Goal: Information Seeking & Learning: Learn about a topic

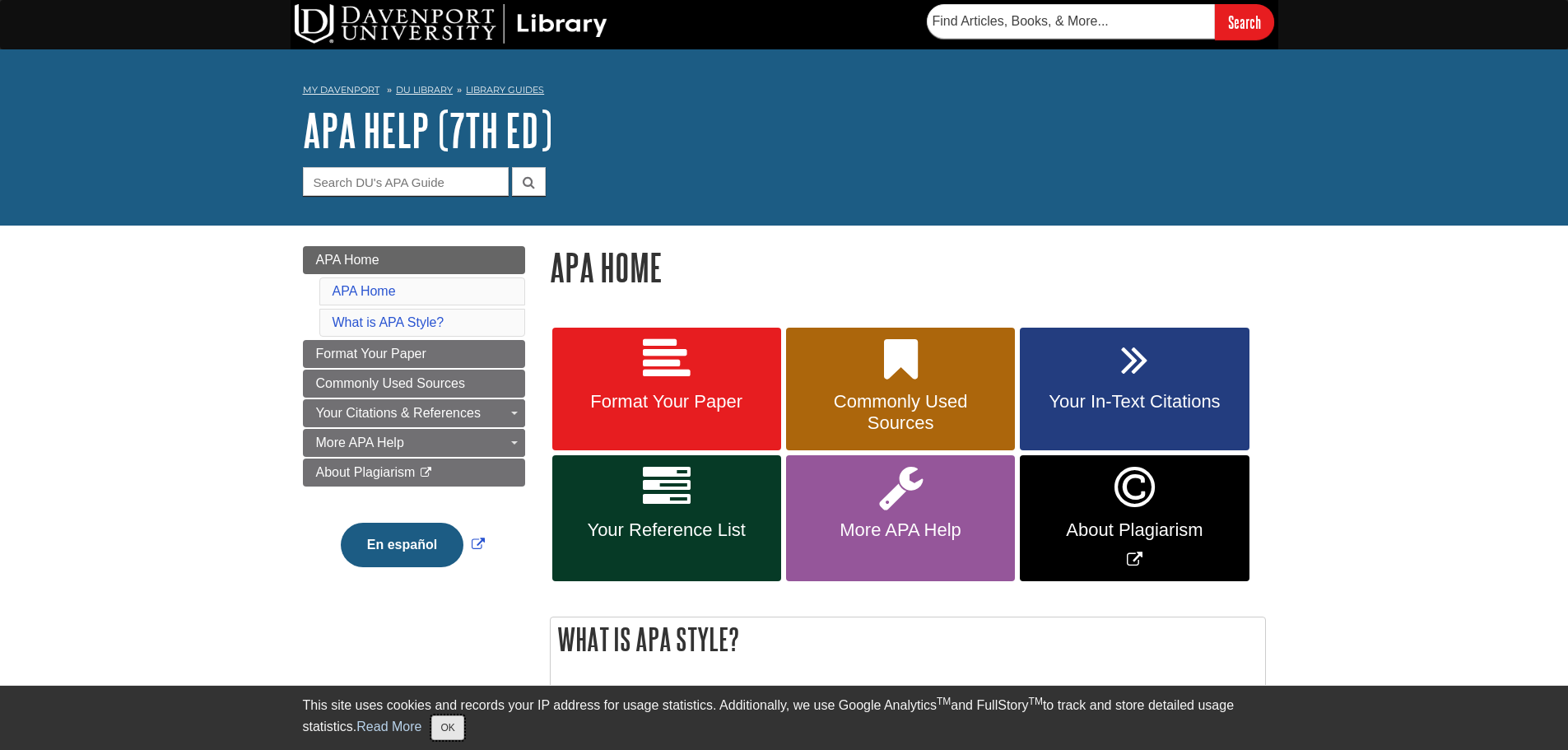
click at [455, 726] on button "OK" at bounding box center [447, 728] width 32 height 25
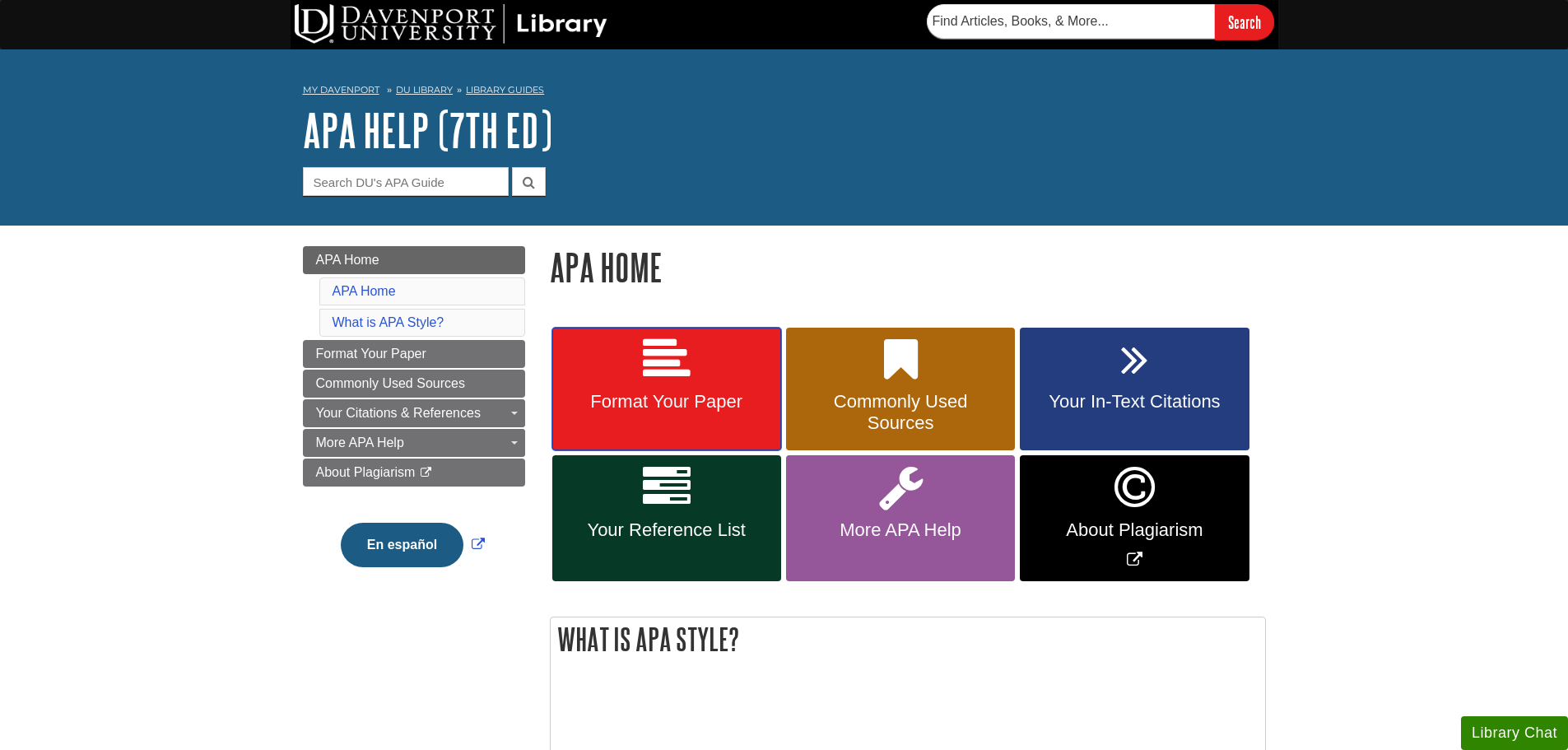
click at [739, 339] on link "Format Your Paper" at bounding box center [667, 389] width 229 height 124
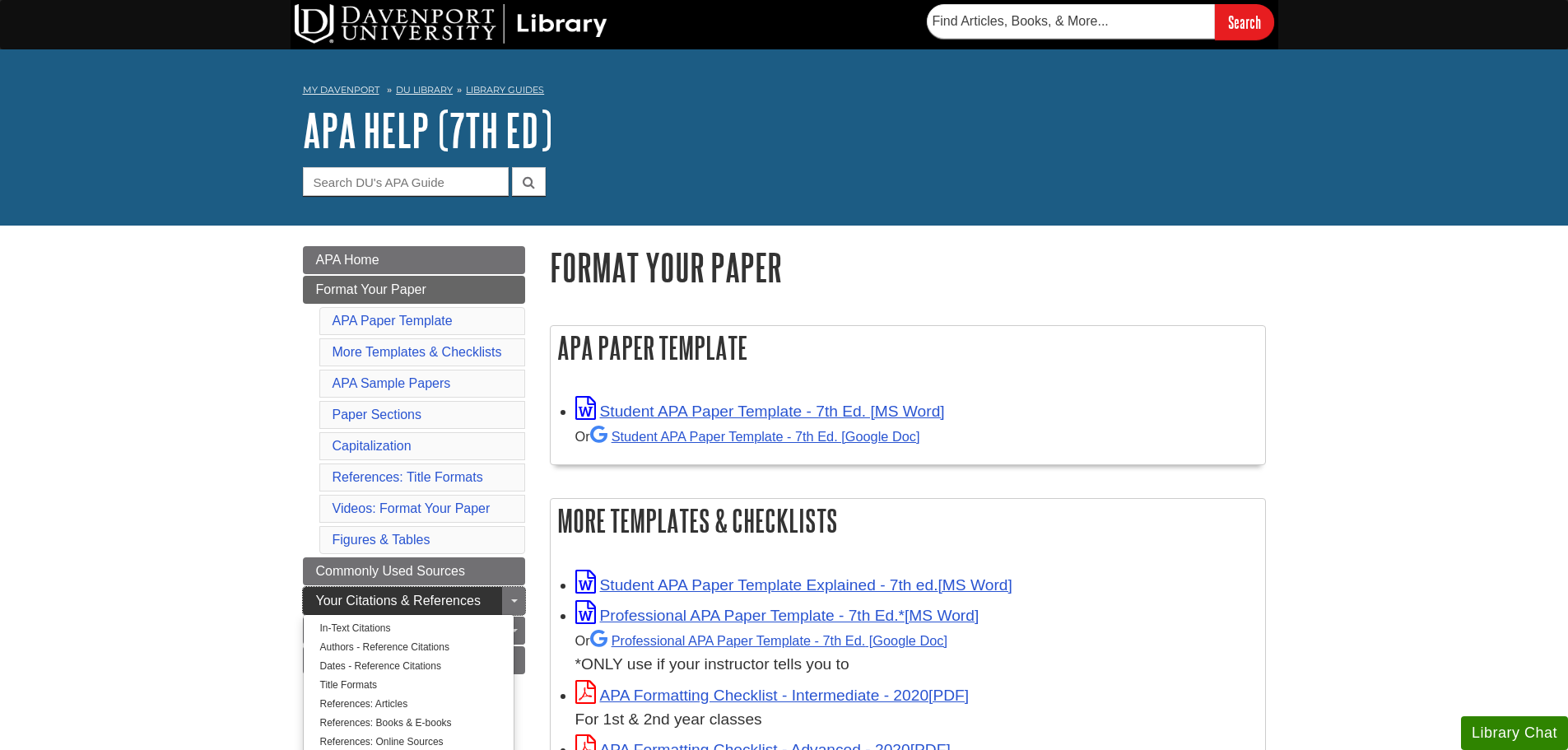
click at [316, 590] on link "Your Citations & References" at bounding box center [414, 601] width 223 height 28
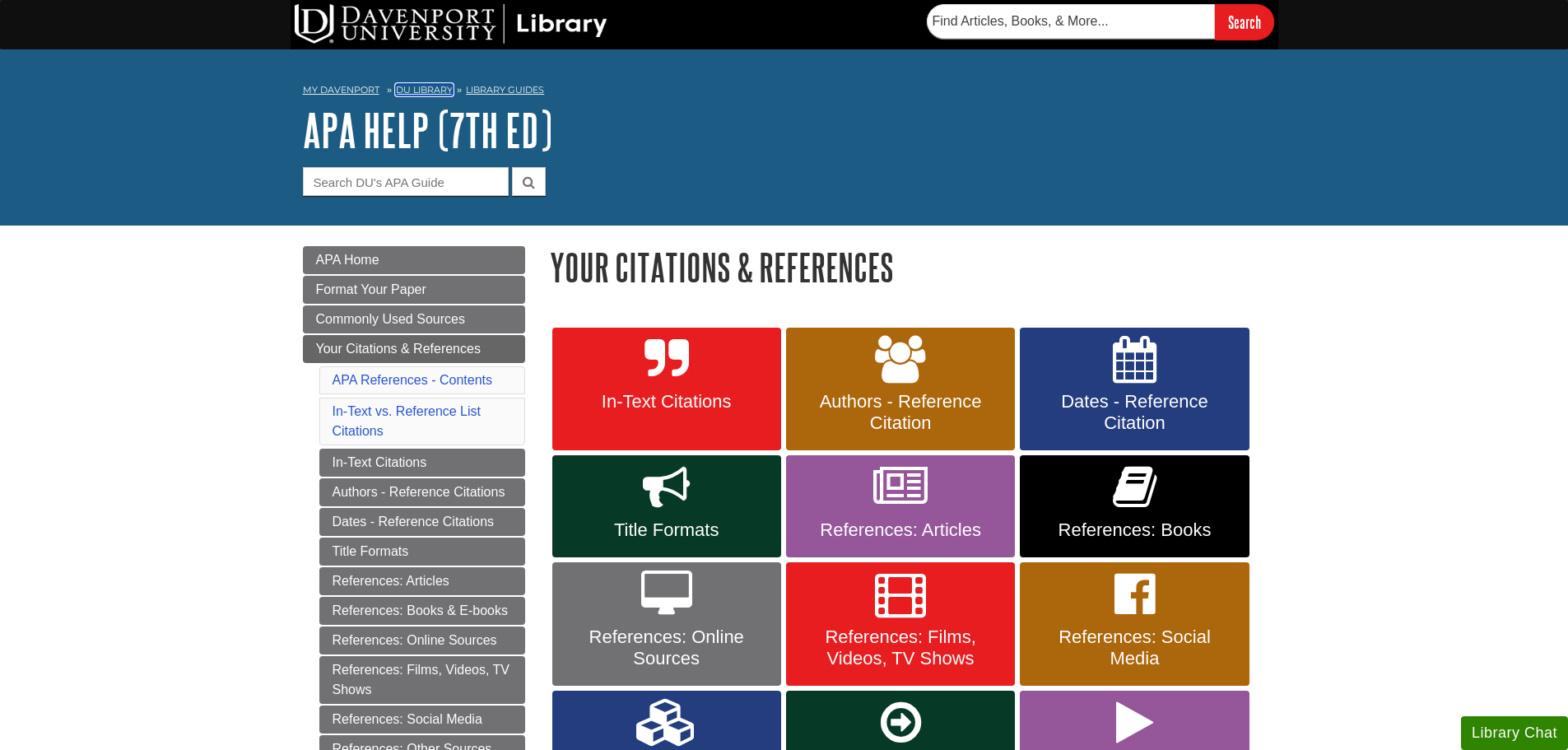
click at [405, 85] on link "DU Library" at bounding box center [424, 89] width 57 height 11
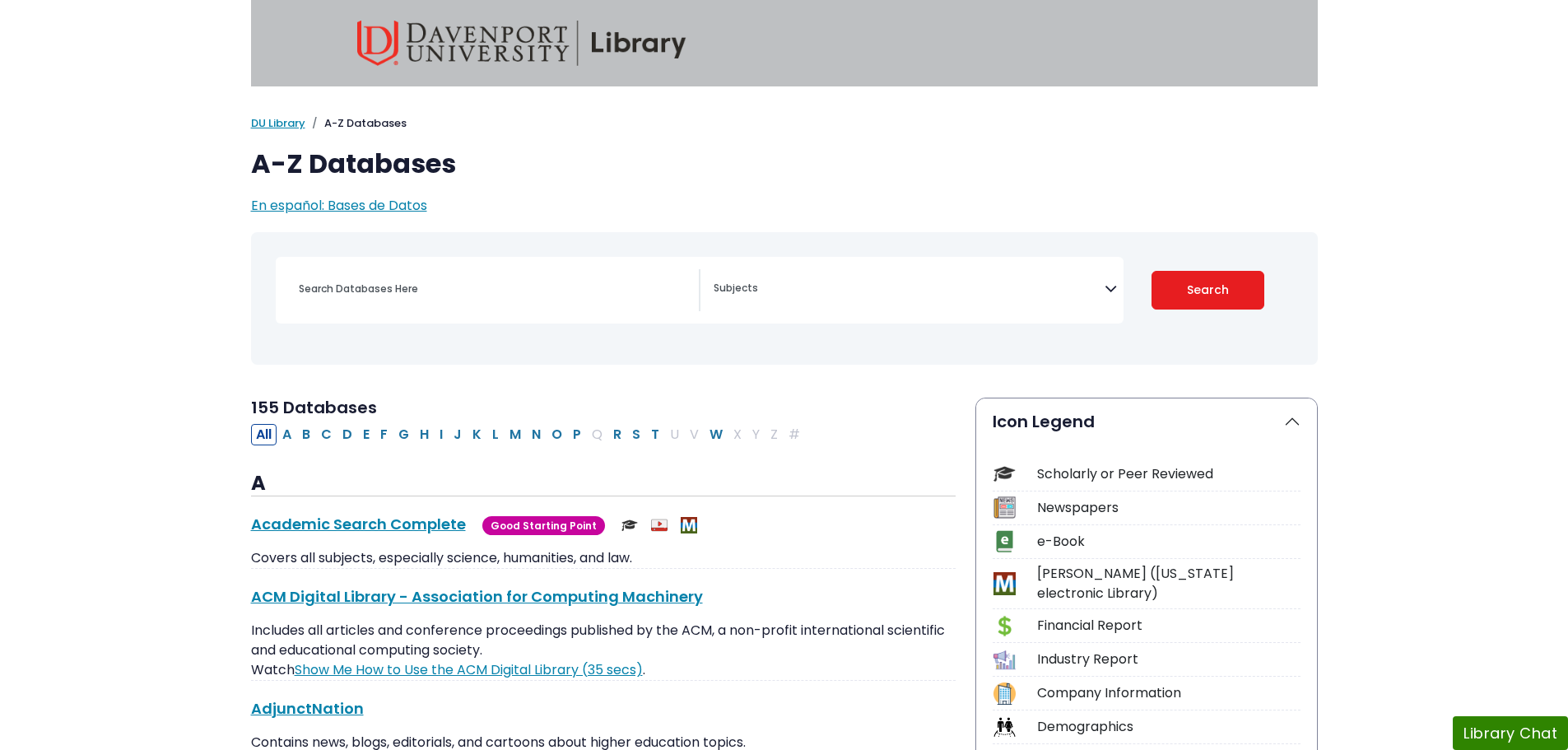
click at [1102, 278] on span "Search filters" at bounding box center [909, 286] width 391 height 19
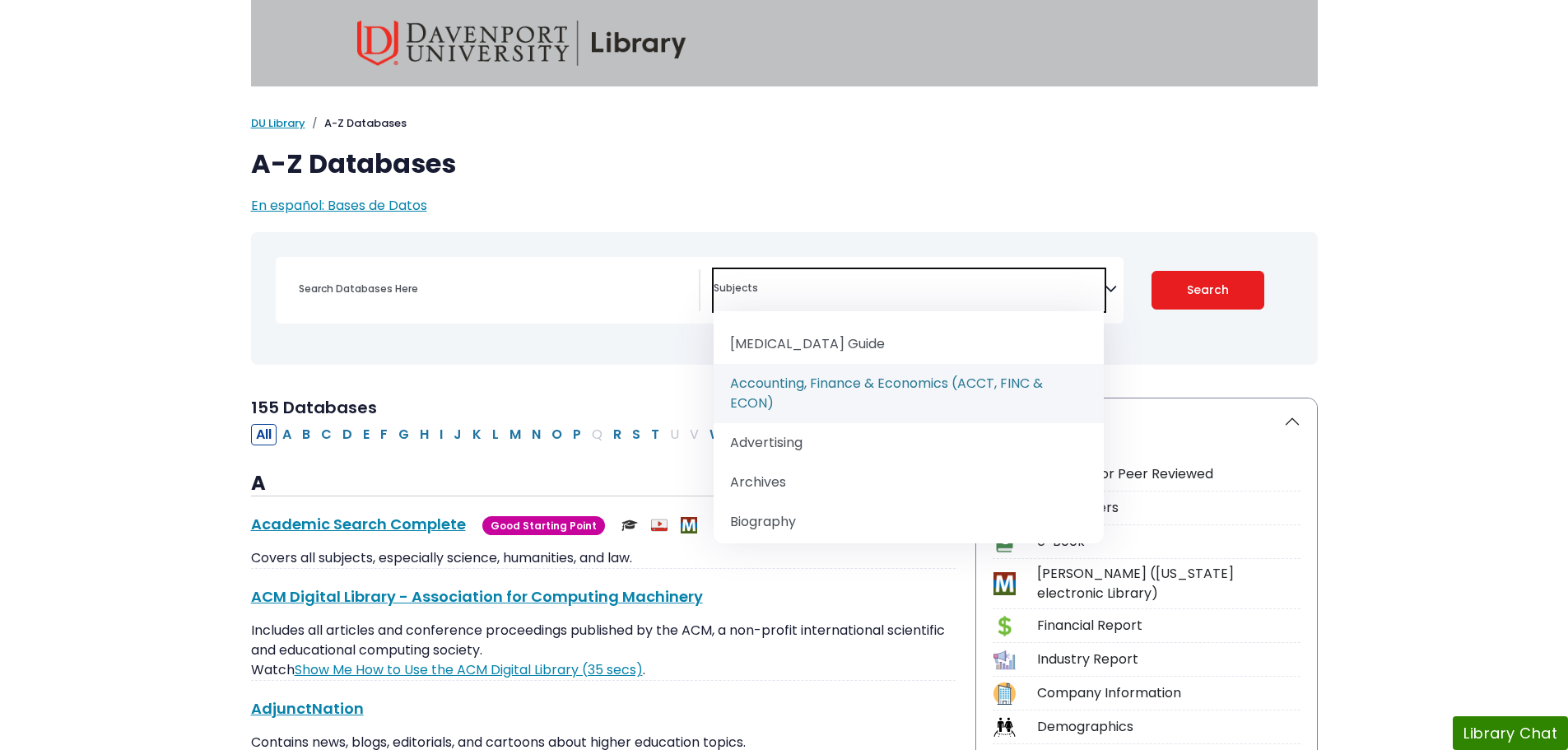
scroll to position [82, 0]
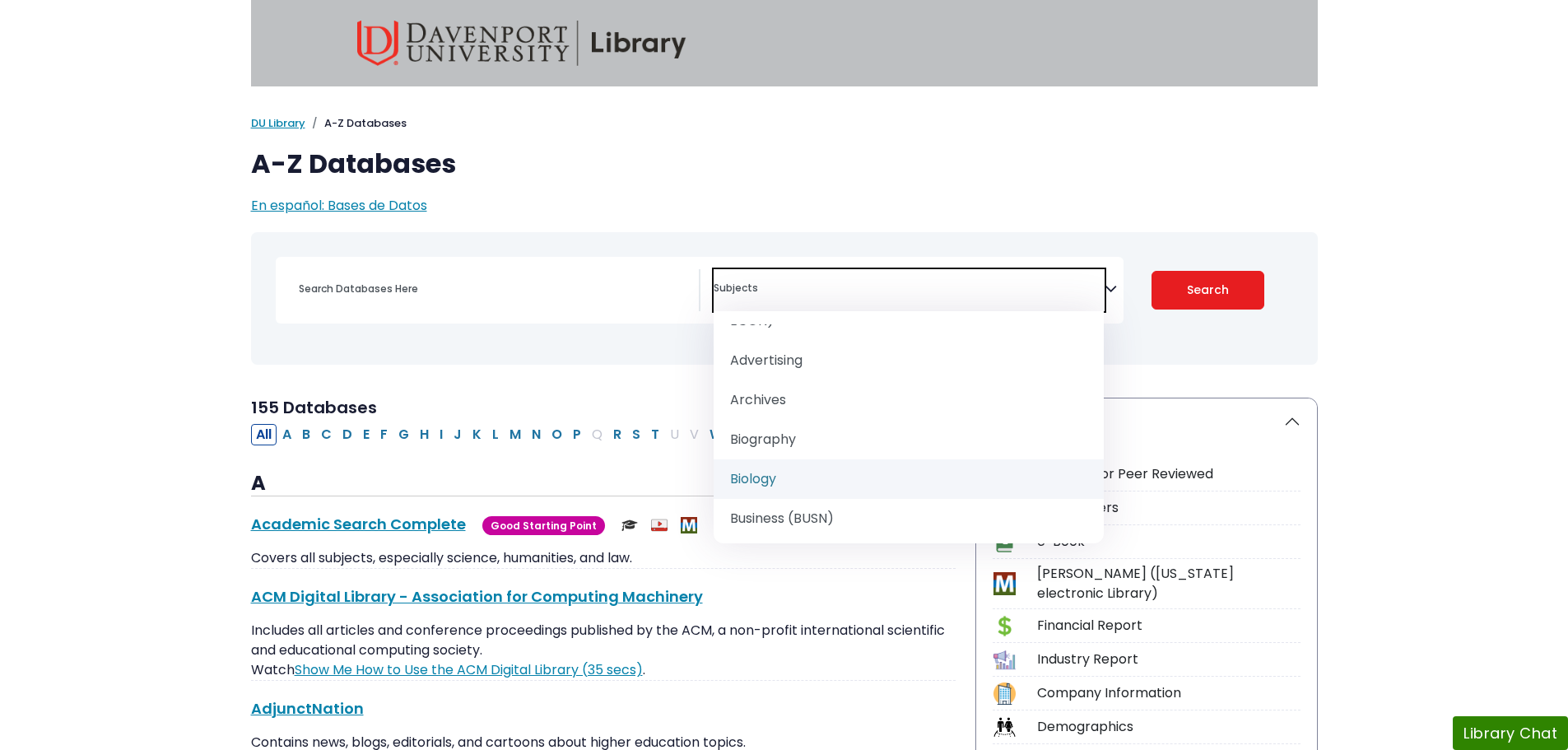
select select "219101"
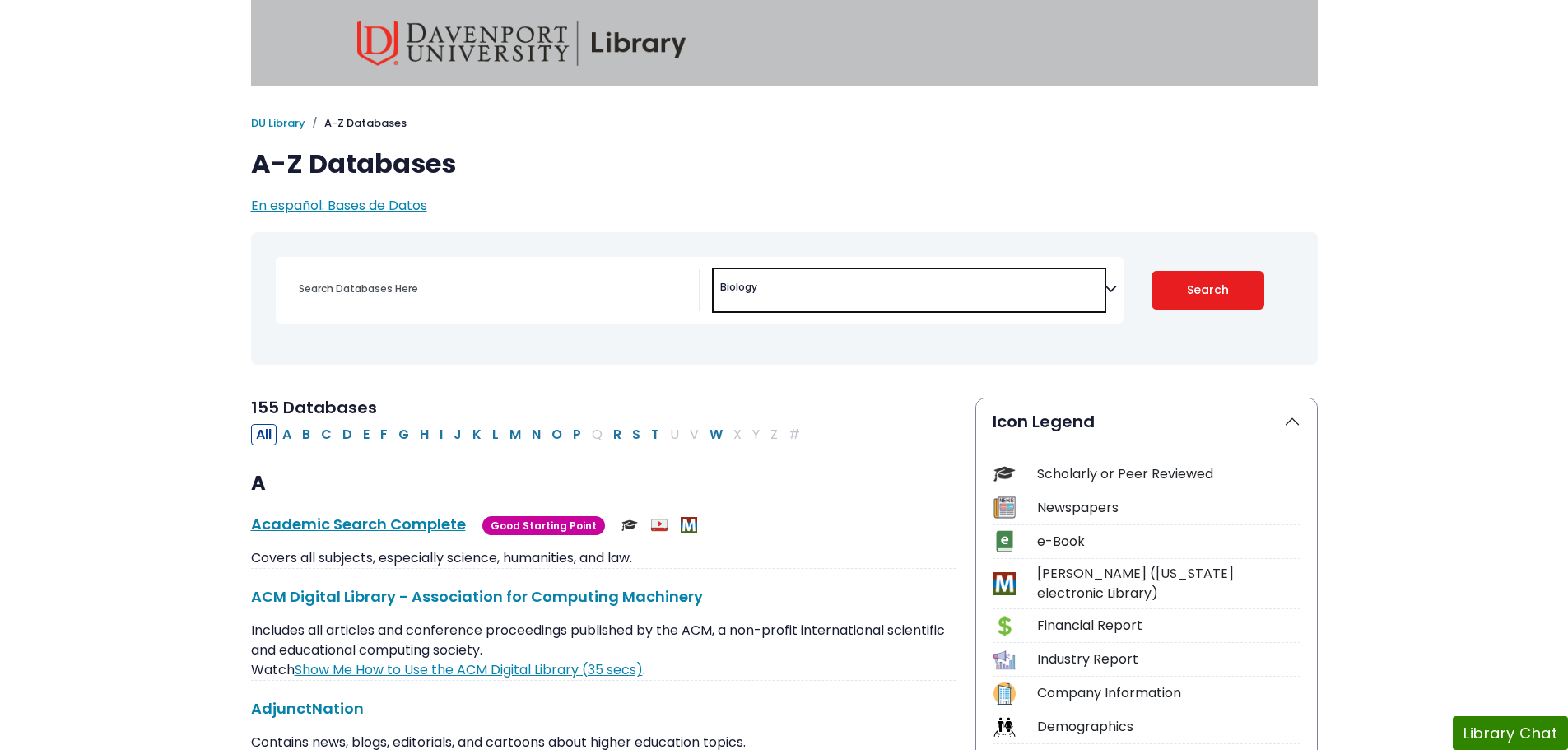
scroll to position [107, 0]
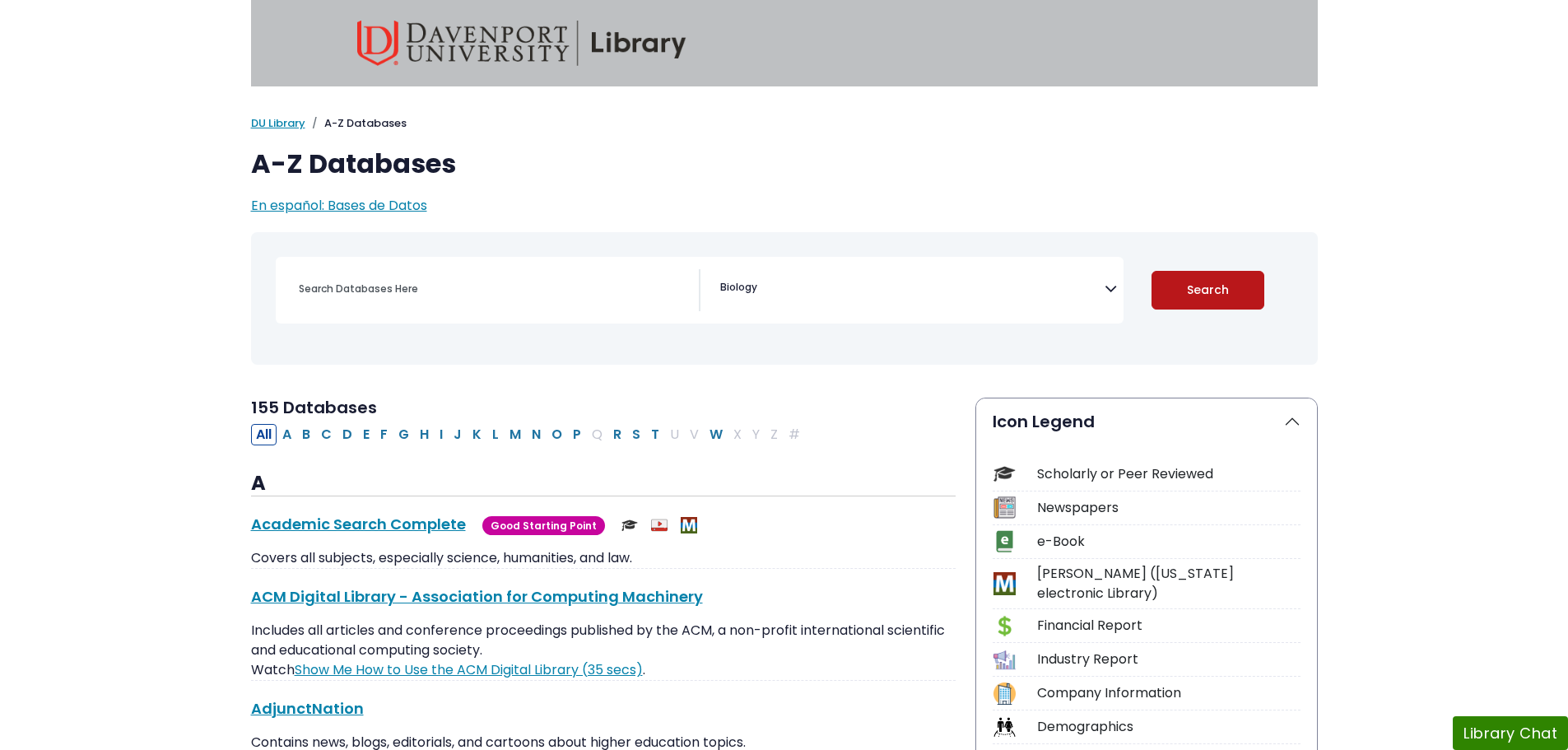
click at [1242, 299] on button "Search" at bounding box center [1207, 291] width 113 height 39
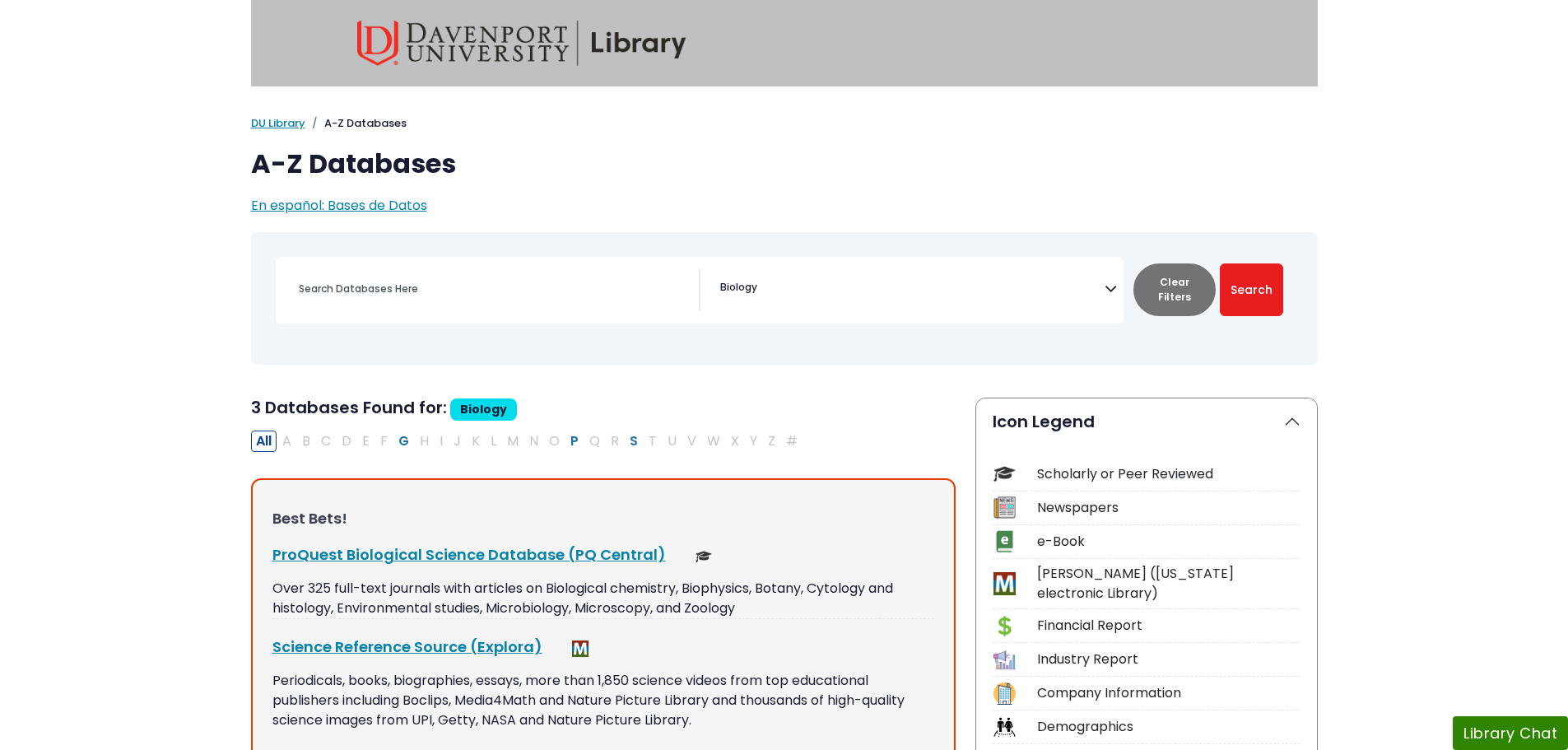
click at [580, 37] on img at bounding box center [522, 43] width 329 height 46
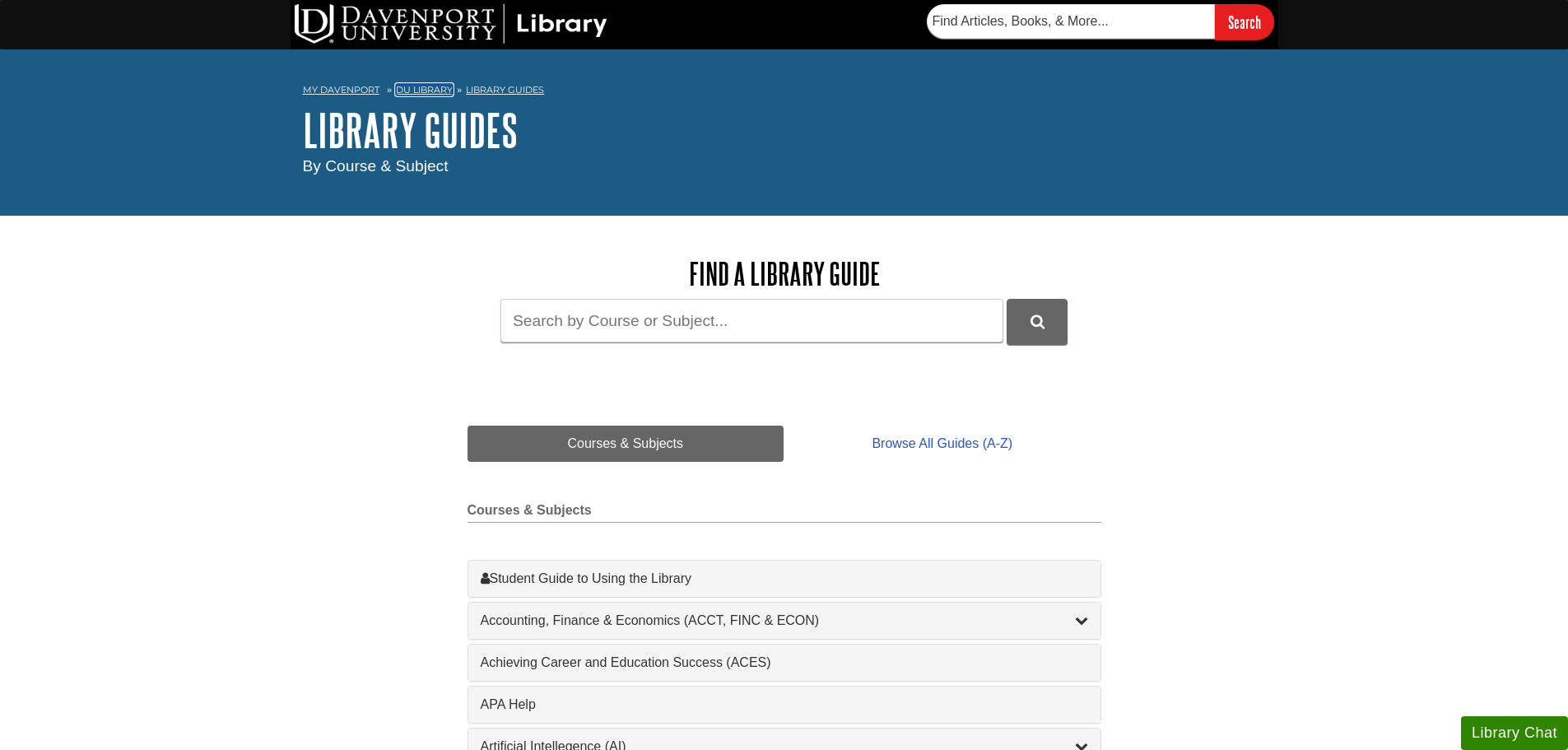
click at [432, 89] on link "DU Library" at bounding box center [424, 89] width 57 height 11
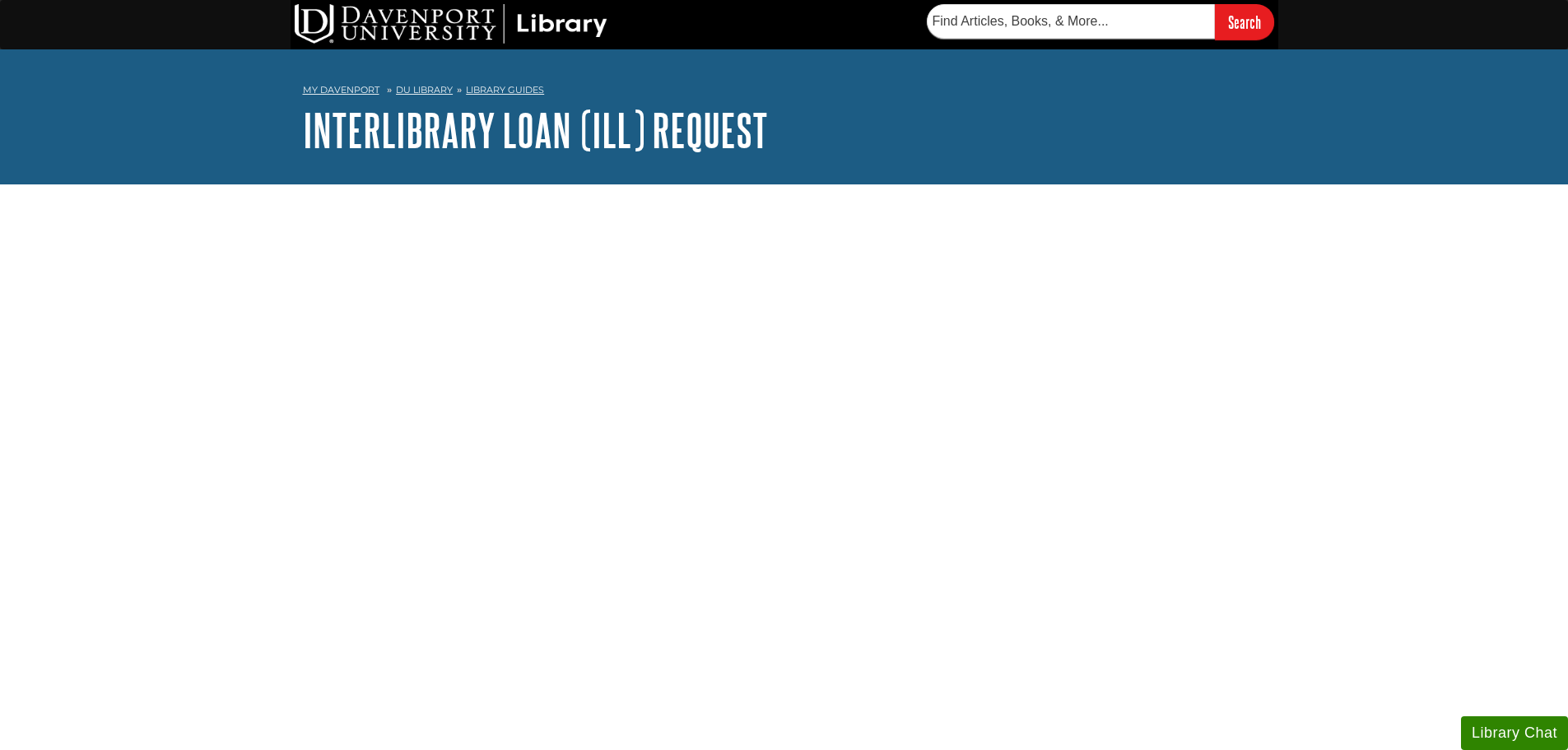
click at [443, 81] on nav "My [PERSON_NAME] DU Library Library Guides Interlibrary Loan ([GEOGRAPHIC_DATA]…" at bounding box center [784, 92] width 963 height 26
click at [443, 81] on nav "My Davenport DU Library Library Guides Interlibrary Loan (ILL) Request ILL Form" at bounding box center [784, 92] width 963 height 26
click at [436, 85] on link "DU Library" at bounding box center [424, 89] width 57 height 11
